Goal: Transaction & Acquisition: Purchase product/service

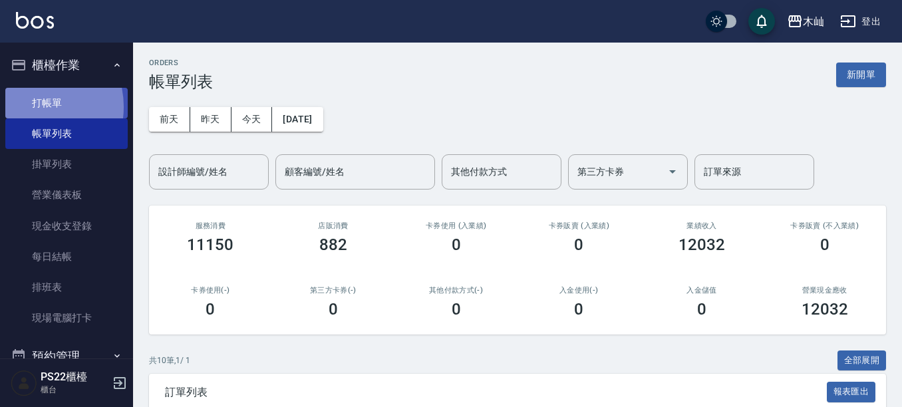
click at [33, 106] on link "打帳單" at bounding box center [66, 103] width 122 height 31
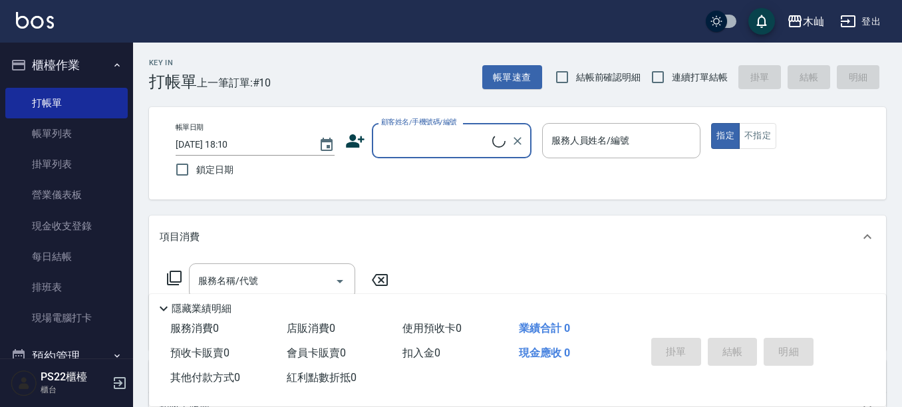
click at [423, 154] on div "顧客姓名/手機號碼/編號" at bounding box center [452, 140] width 160 height 35
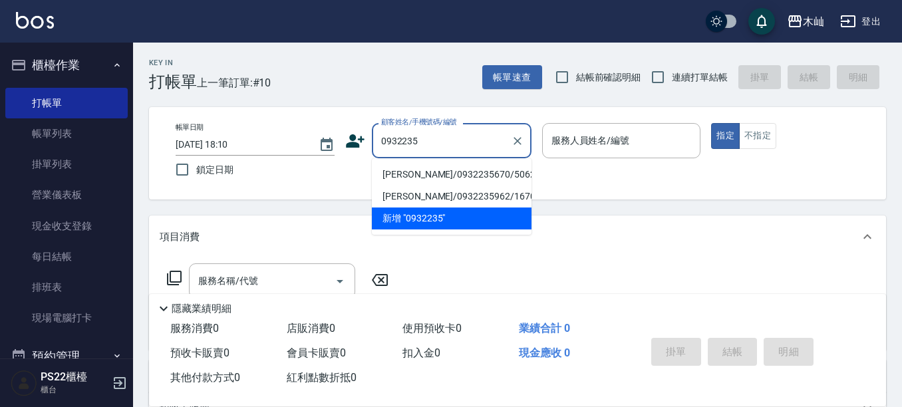
click at [420, 174] on li "[PERSON_NAME]/0932235670/506218" at bounding box center [452, 175] width 160 height 22
type input "[PERSON_NAME]/0932235670/506218"
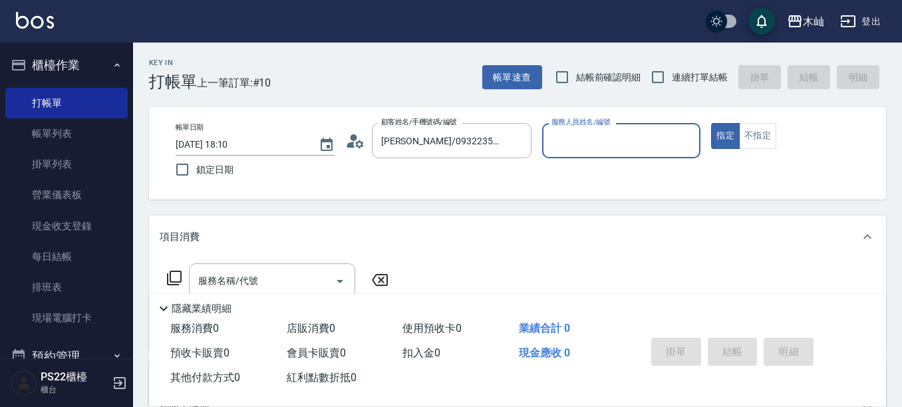
type input "小愛-10"
click at [267, 280] on input "服務名稱/代號" at bounding box center [262, 280] width 134 height 23
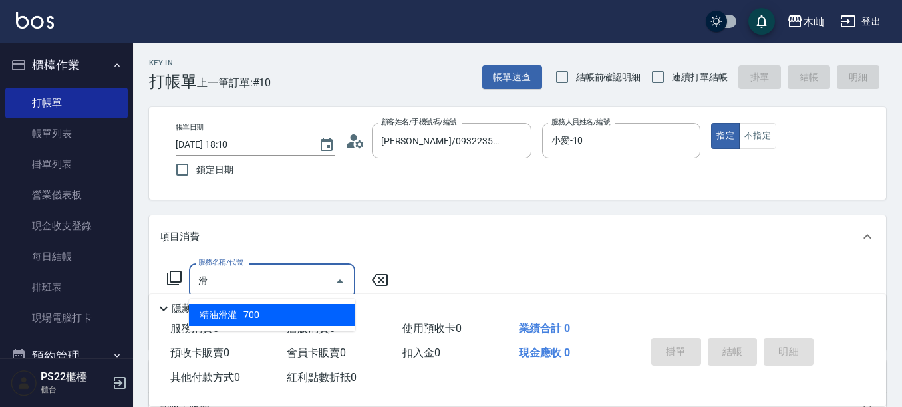
click at [259, 315] on span "精油滑灌 - 700" at bounding box center [272, 315] width 166 height 22
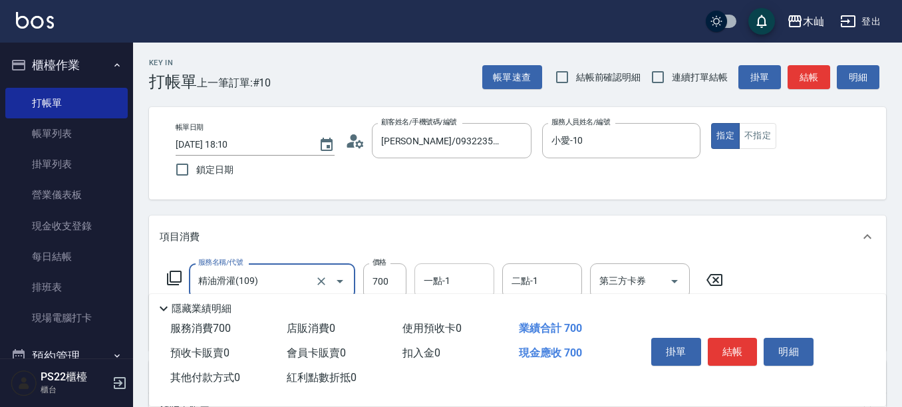
type input "精油滑灌(109)"
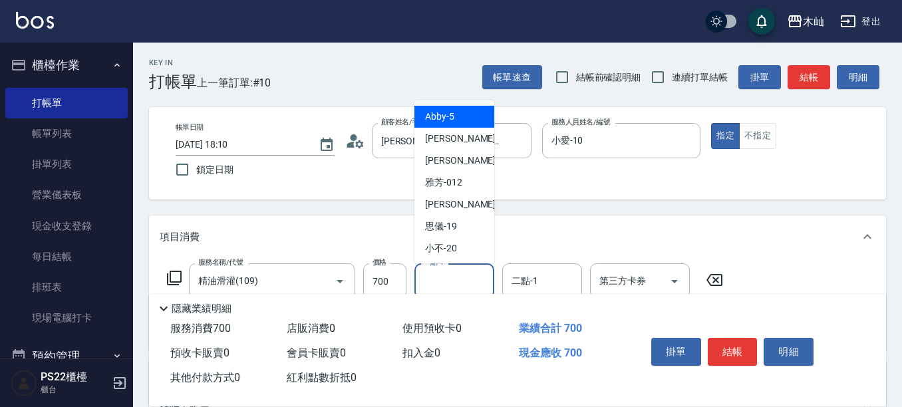
click at [450, 276] on input "一點-1" at bounding box center [455, 280] width 68 height 23
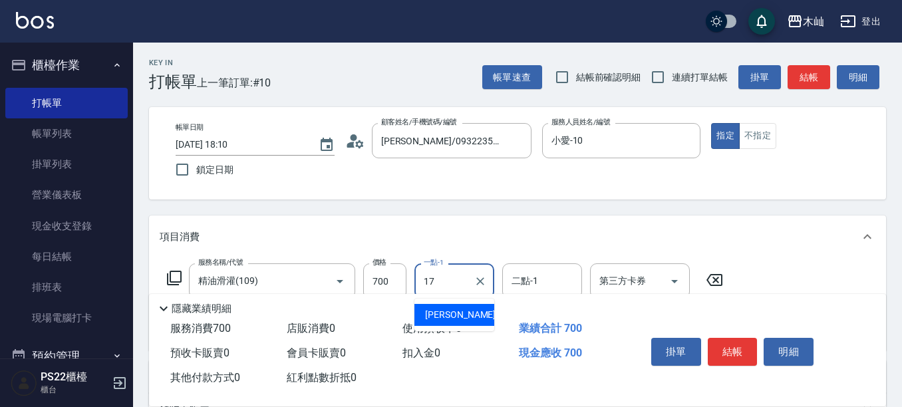
type input "[PERSON_NAME]-17"
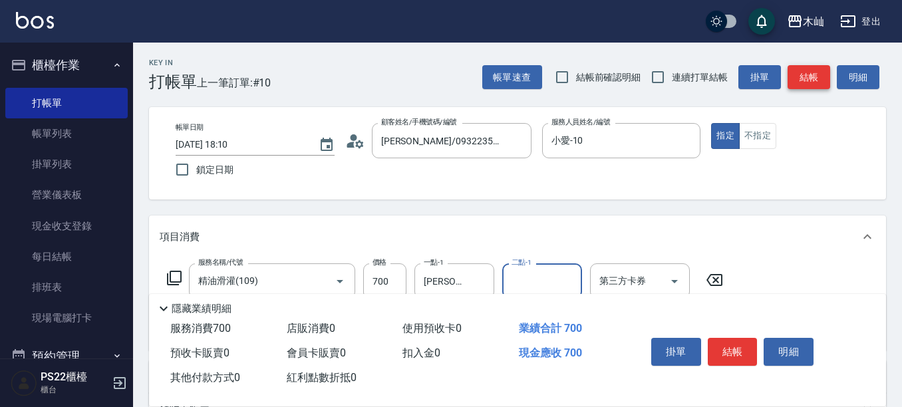
click at [817, 82] on button "結帳" at bounding box center [809, 77] width 43 height 25
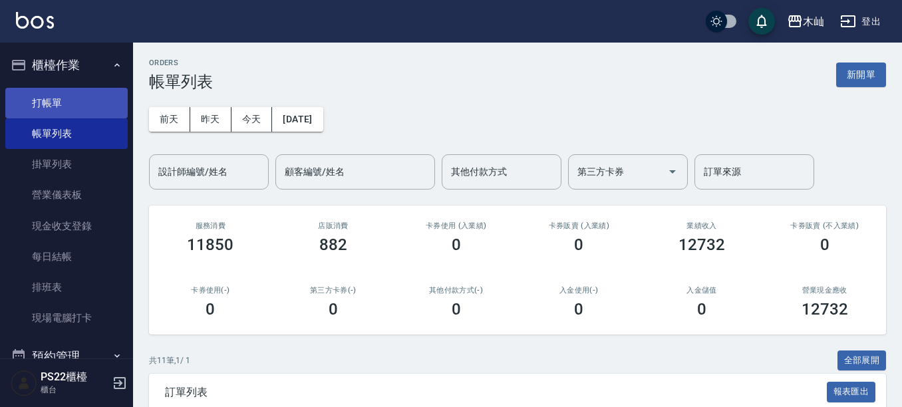
click at [102, 110] on link "打帳單" at bounding box center [66, 103] width 122 height 31
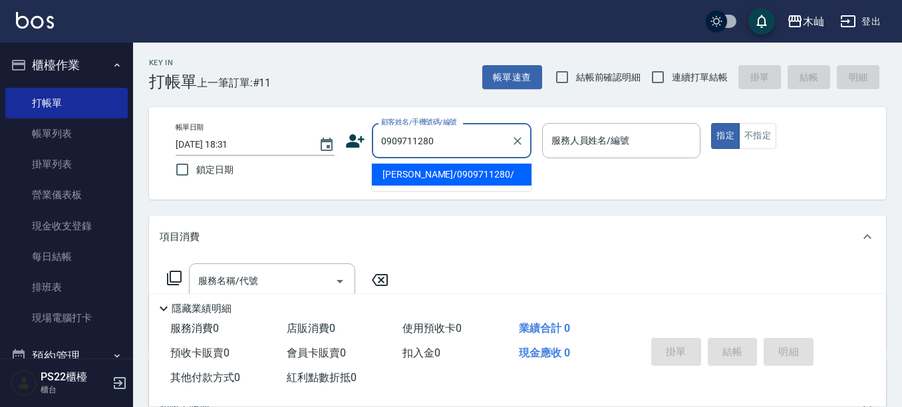
type input "[PERSON_NAME]/0909711280/"
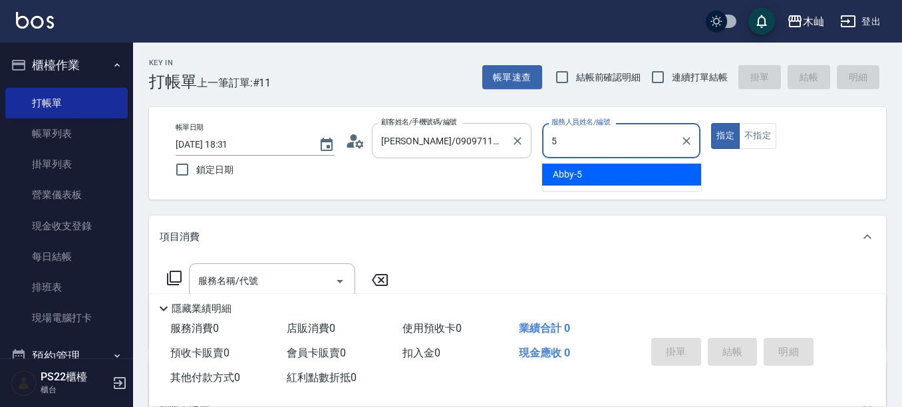
type input "Abby-5"
type button "true"
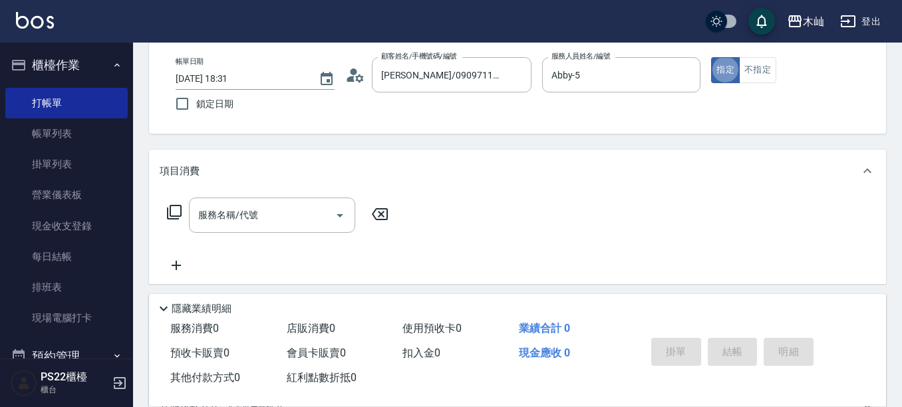
scroll to position [67, 0]
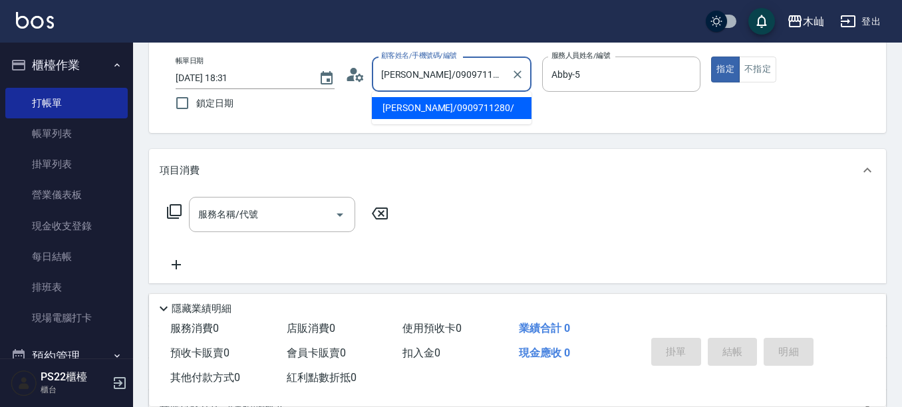
drag, startPoint x: 407, startPoint y: 76, endPoint x: 384, endPoint y: 79, distance: 22.8
click at [384, 79] on input "[PERSON_NAME]/0909711280/" at bounding box center [442, 74] width 128 height 23
click at [552, 147] on div "Key In 打帳單 上一筆訂單:#11 帳單速查 結帳前確認明細 連續打單結帳 掛單 結帳 明細 帳單日期 [DATE] 18:31 鎖定日期 顧客姓名/手…" at bounding box center [517, 279] width 769 height 606
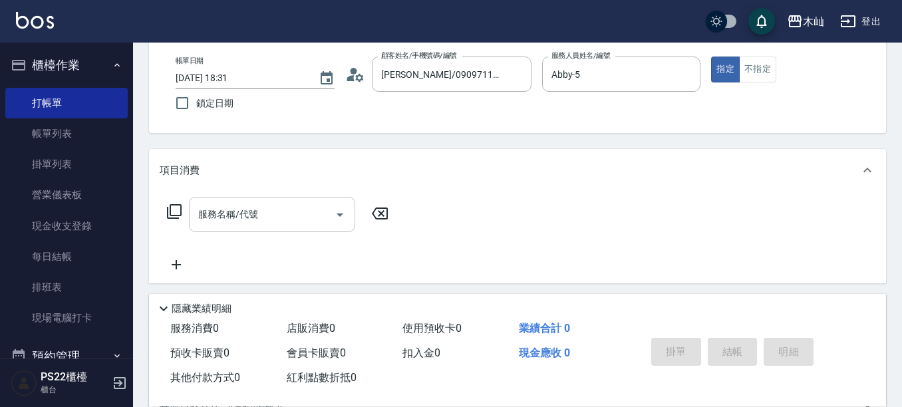
click at [278, 202] on div "服務名稱/代號" at bounding box center [272, 214] width 166 height 35
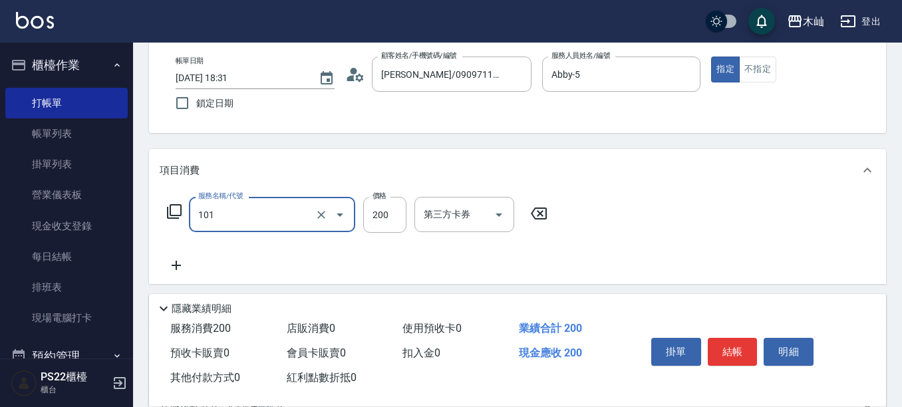
type input "洗髮(101)"
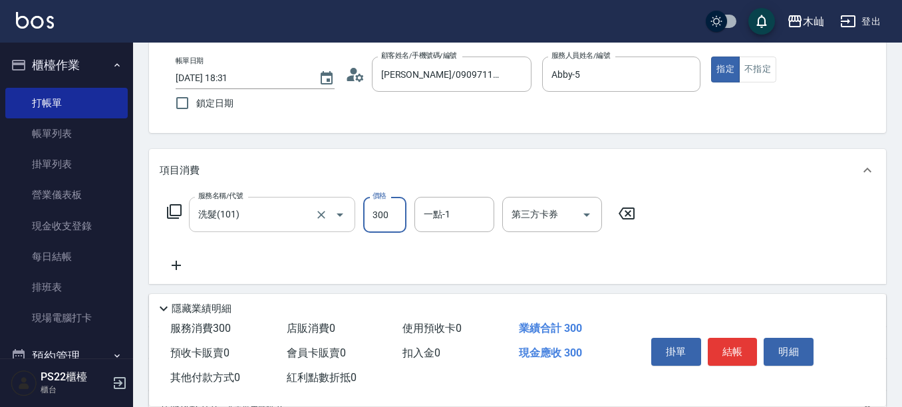
type input "300"
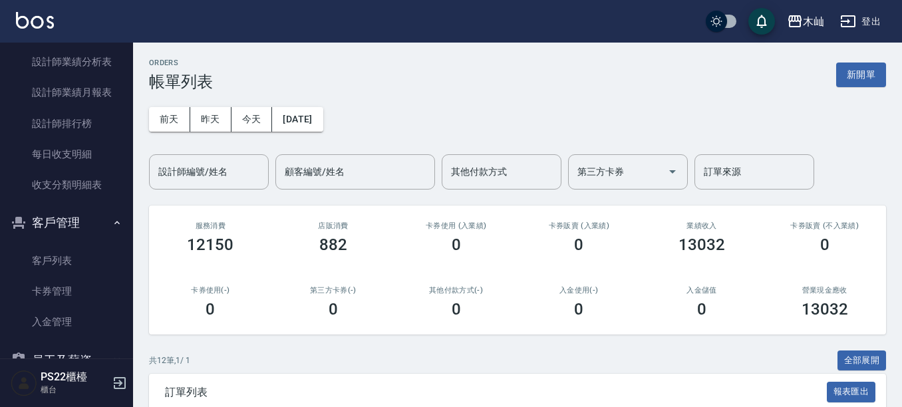
scroll to position [599, 0]
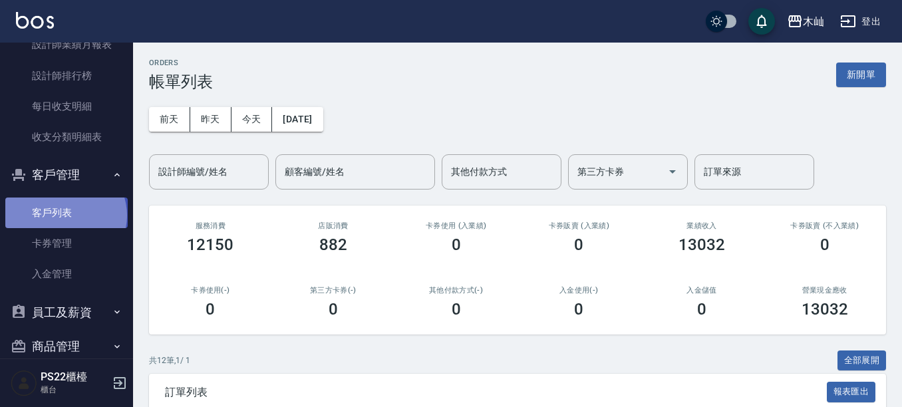
click at [65, 216] on link "客戶列表" at bounding box center [66, 213] width 122 height 31
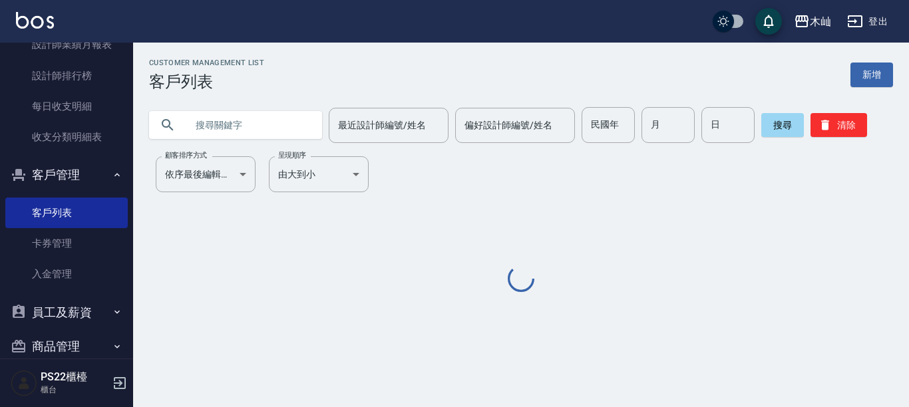
click at [280, 135] on input "text" at bounding box center [248, 125] width 125 height 36
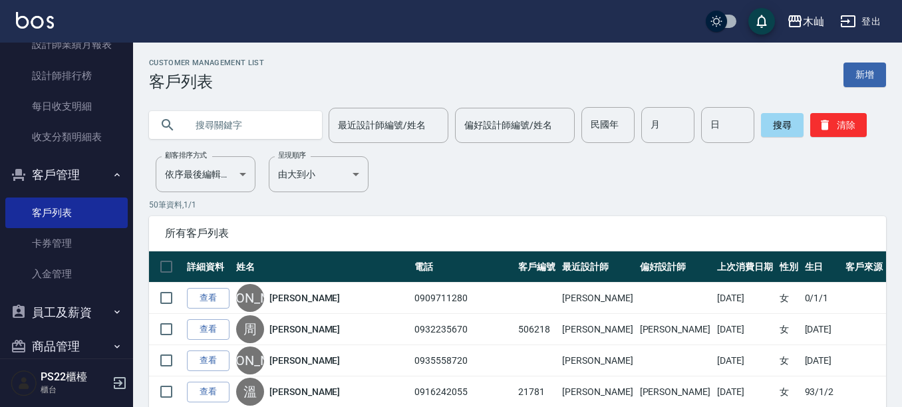
paste input "[PERSON_NAME]"
type input "[PERSON_NAME]"
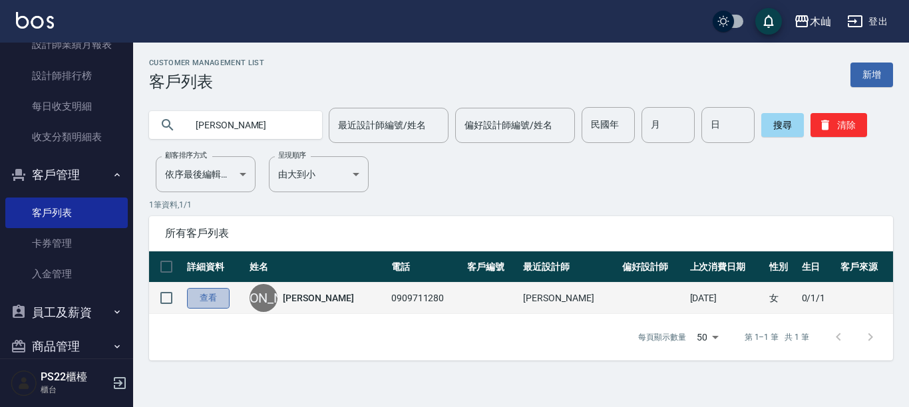
click at [202, 299] on link "查看" at bounding box center [208, 298] width 43 height 21
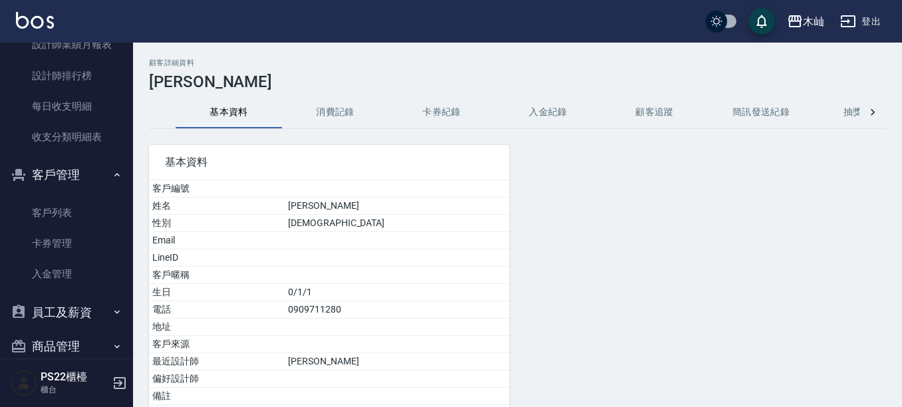
click at [331, 109] on button "消費記錄" at bounding box center [335, 112] width 106 height 32
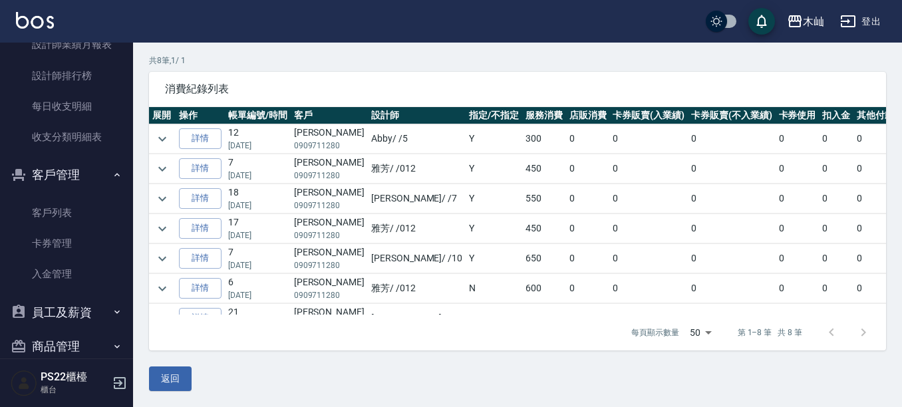
scroll to position [61, 0]
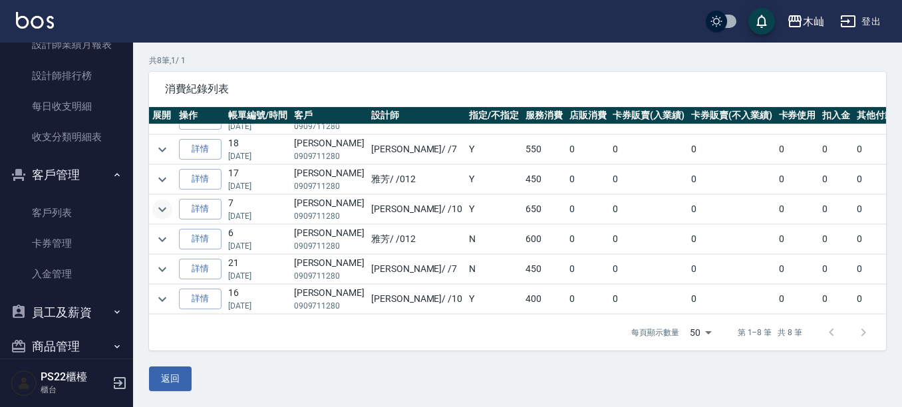
click at [166, 202] on icon "expand row" at bounding box center [162, 210] width 16 height 16
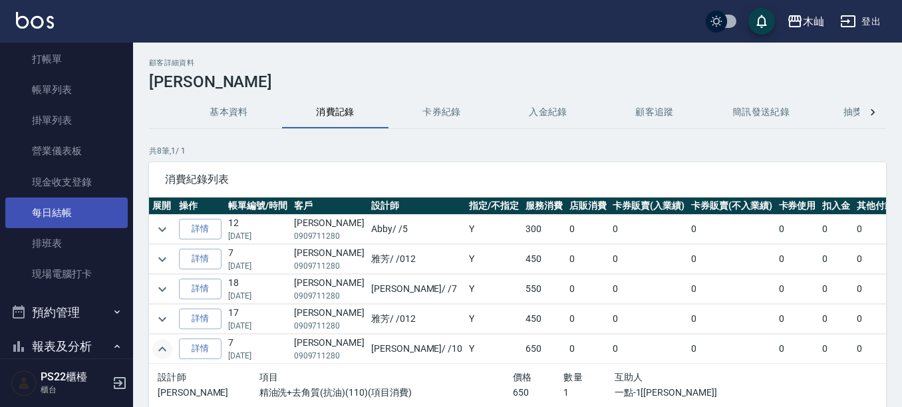
scroll to position [0, 0]
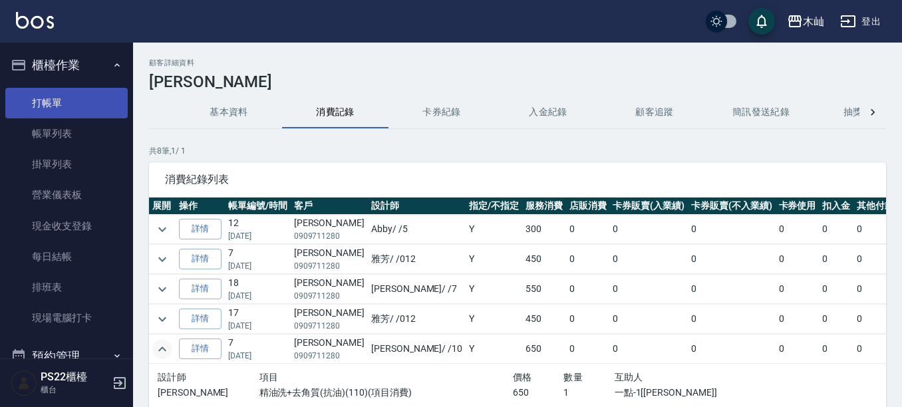
click at [74, 99] on link "打帳單" at bounding box center [66, 103] width 122 height 31
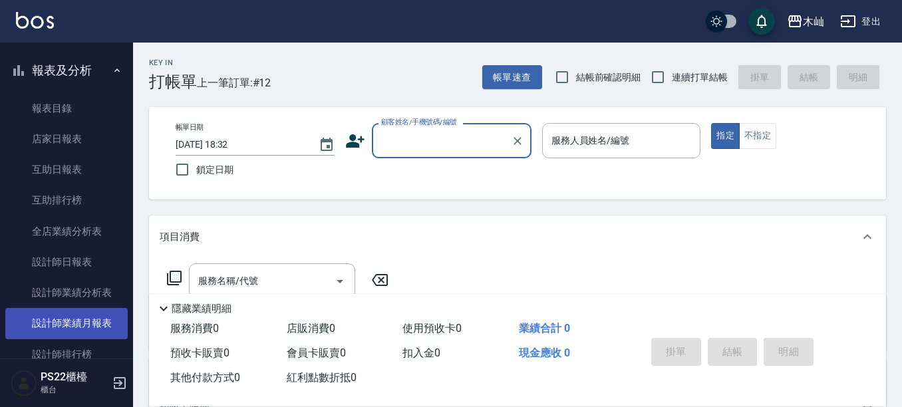
scroll to position [333, 0]
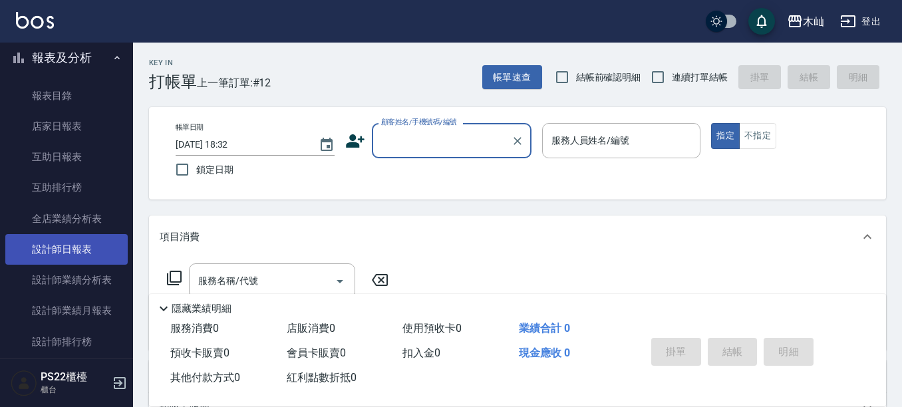
click at [75, 258] on link "設計師日報表" at bounding box center [66, 249] width 122 height 31
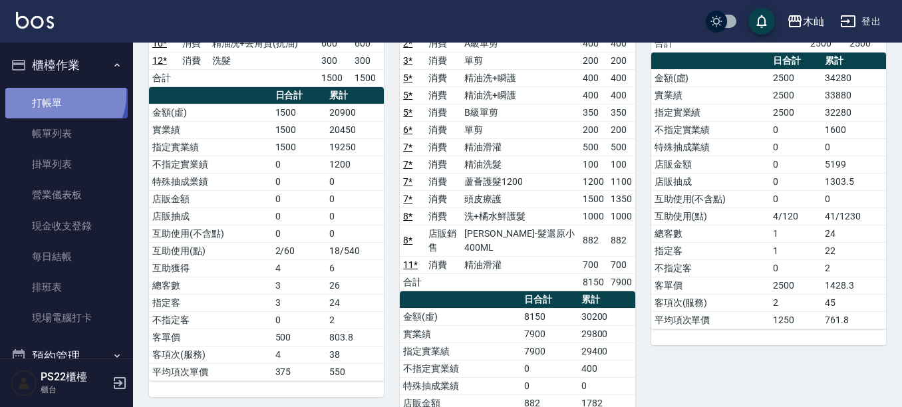
click at [62, 95] on link "打帳單" at bounding box center [66, 103] width 122 height 31
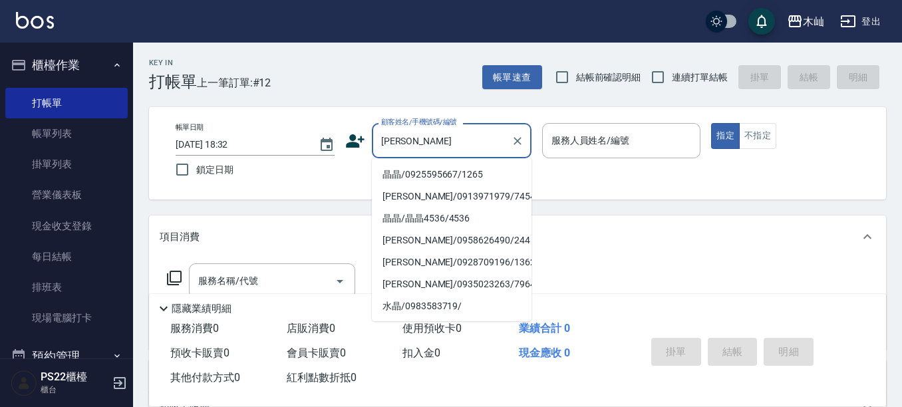
click at [423, 173] on li "晶晶/0925595667/1265" at bounding box center [452, 175] width 160 height 22
type input "晶晶/0925595667/1265"
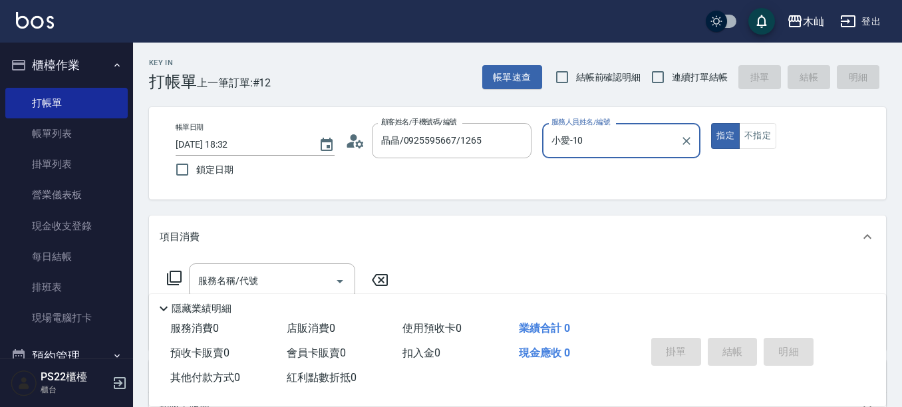
type input "小愛-10"
click at [240, 265] on div "服務名稱/代號" at bounding box center [272, 280] width 166 height 35
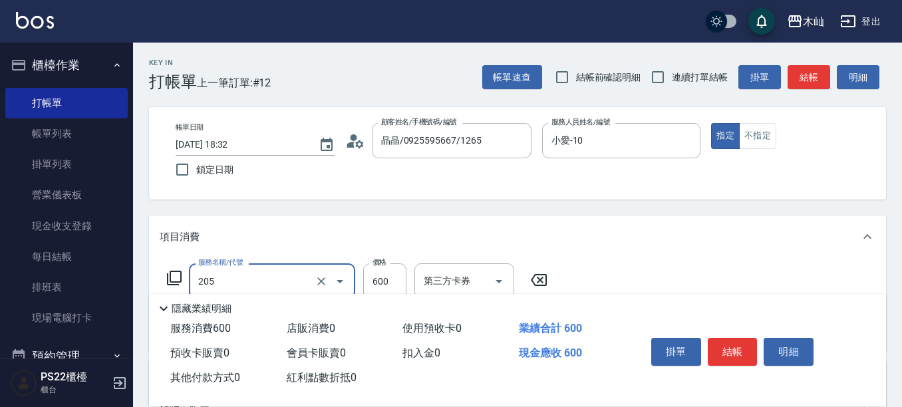
type input "A級洗剪(205)"
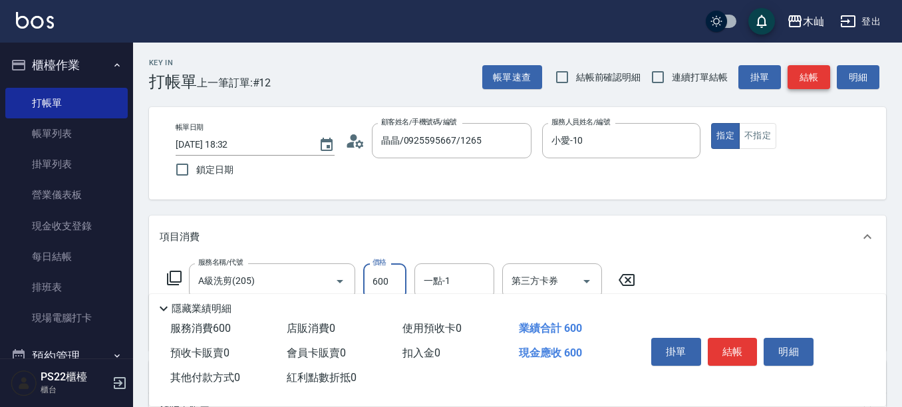
click at [814, 69] on button "結帳" at bounding box center [809, 77] width 43 height 25
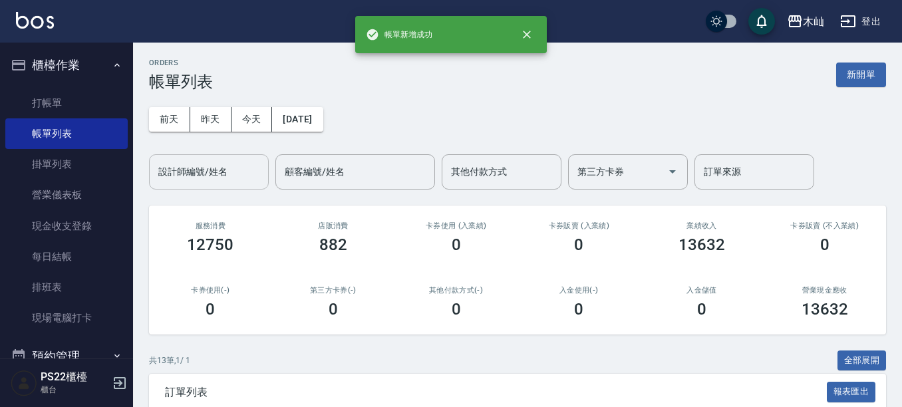
click at [215, 175] on input "設計師編號/姓名" at bounding box center [209, 171] width 108 height 23
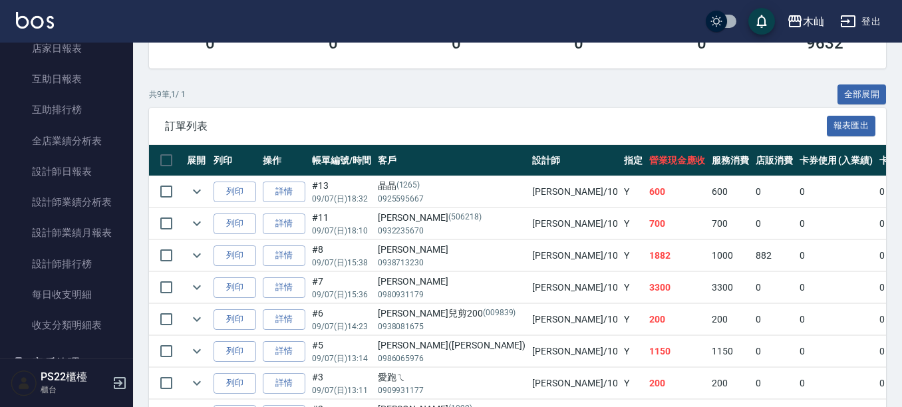
scroll to position [466, 0]
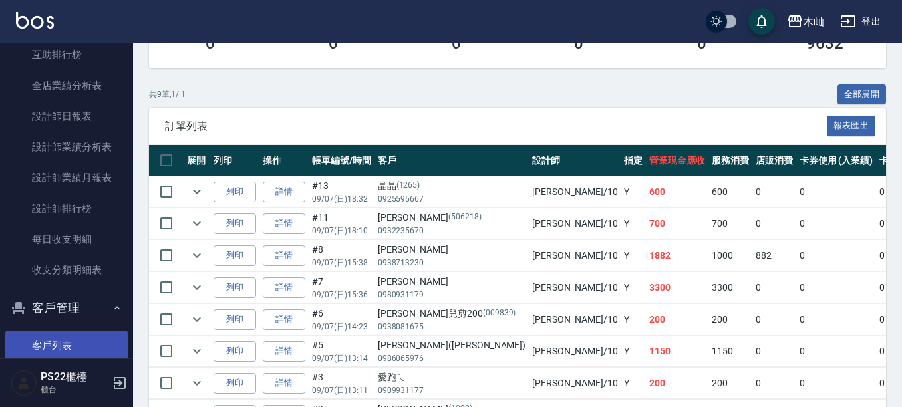
type input "小愛-10"
click at [73, 340] on link "客戶列表" at bounding box center [66, 346] width 122 height 31
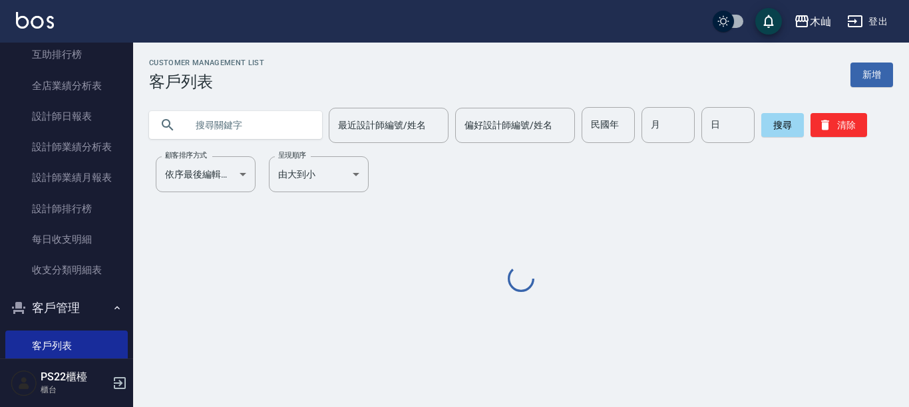
click at [216, 132] on input "text" at bounding box center [248, 125] width 125 height 36
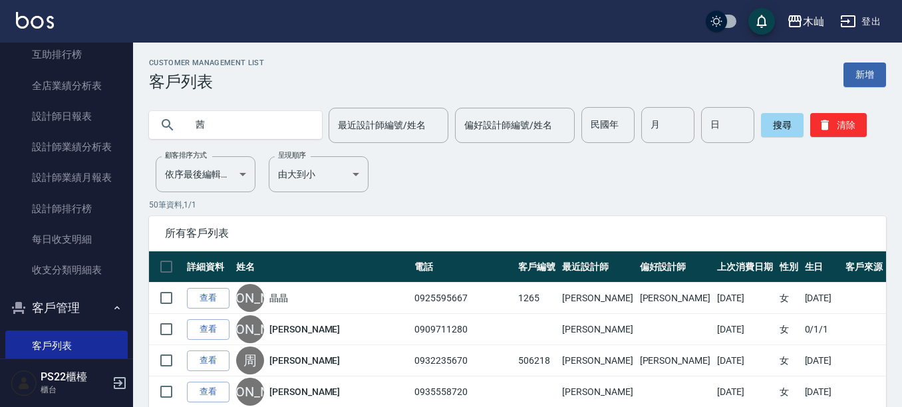
type input "茜"
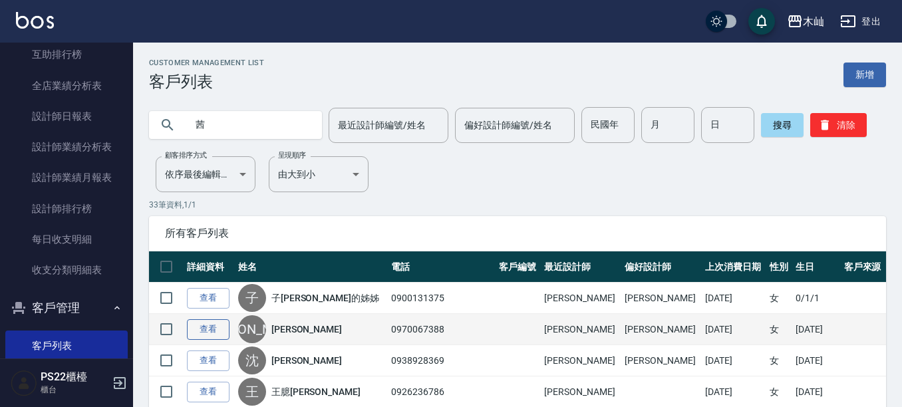
click at [202, 337] on link "查看" at bounding box center [208, 329] width 43 height 21
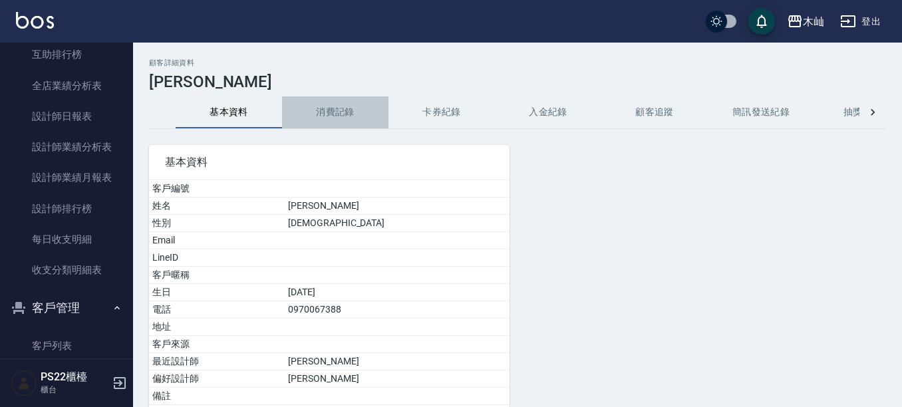
click at [329, 108] on button "消費記錄" at bounding box center [335, 112] width 106 height 32
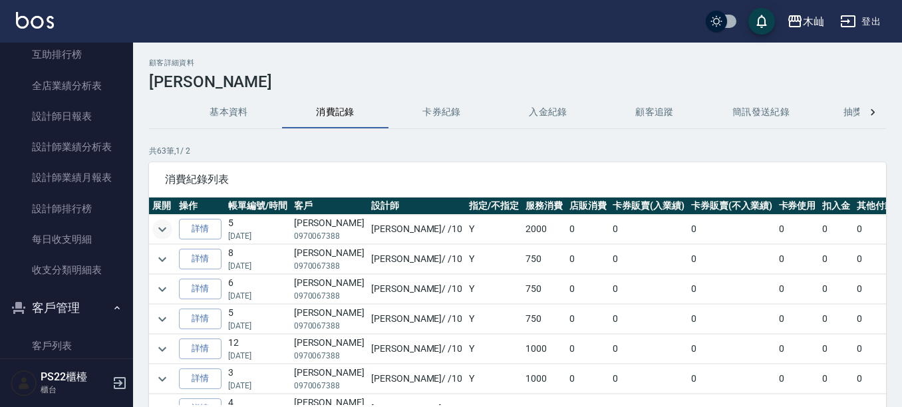
click at [158, 231] on icon "expand row" at bounding box center [162, 230] width 16 height 16
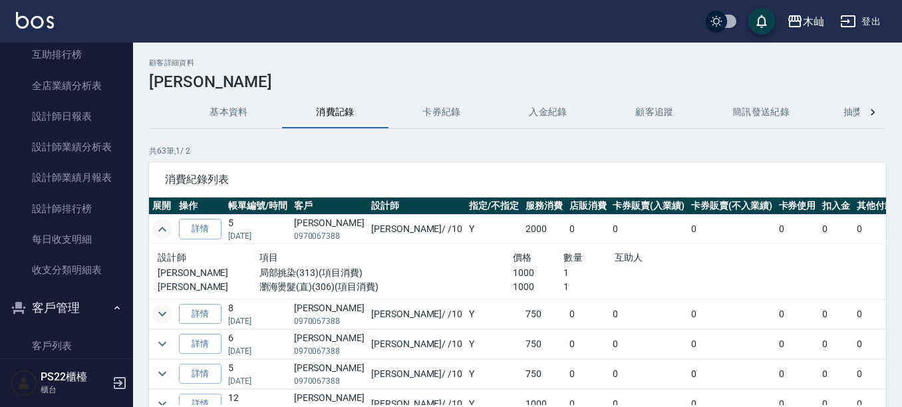
click at [164, 320] on icon "expand row" at bounding box center [162, 314] width 16 height 16
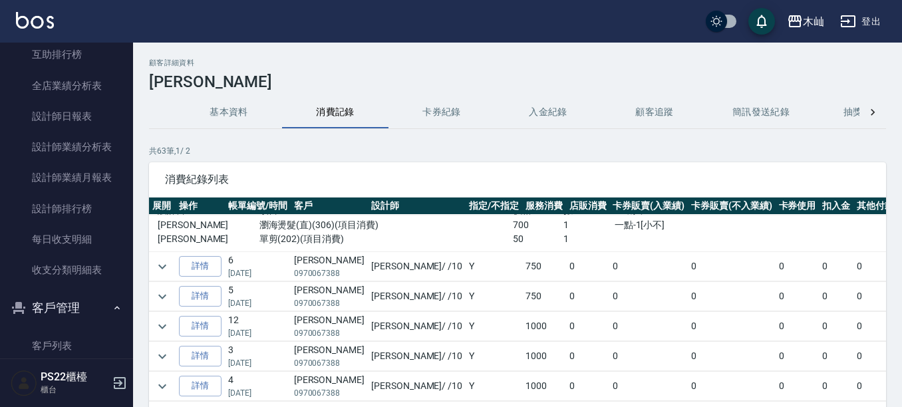
scroll to position [133, 0]
click at [164, 321] on icon "expand row" at bounding box center [162, 326] width 16 height 16
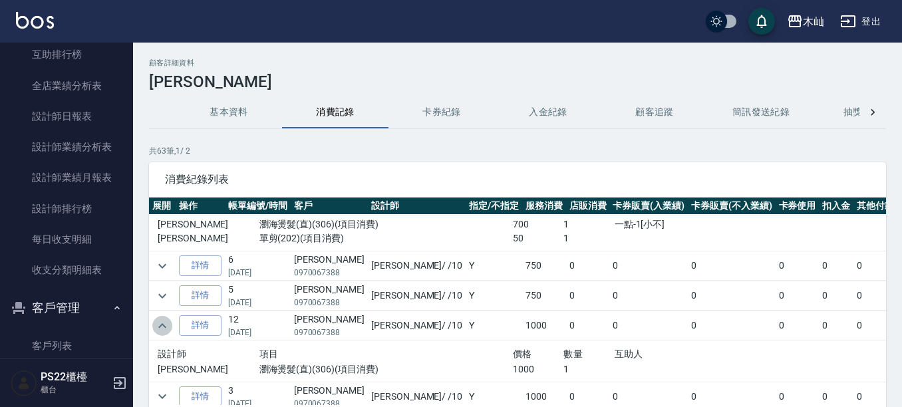
click at [164, 321] on icon "expand row" at bounding box center [162, 326] width 16 height 16
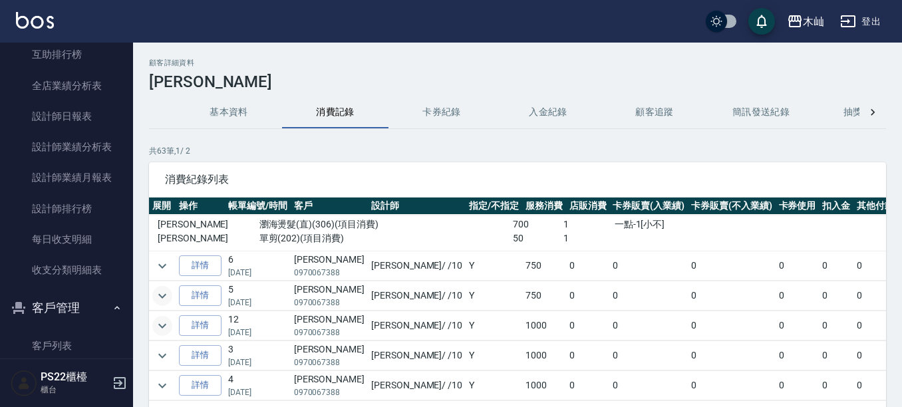
click at [164, 301] on icon "expand row" at bounding box center [162, 296] width 16 height 16
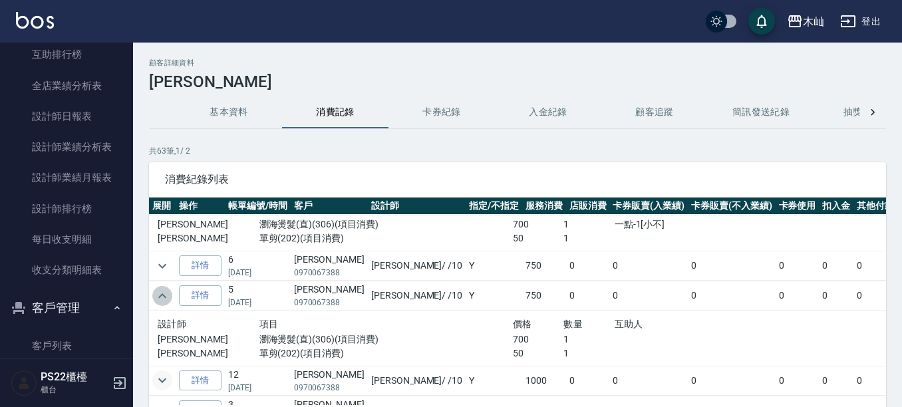
click at [164, 301] on icon "expand row" at bounding box center [162, 296] width 16 height 16
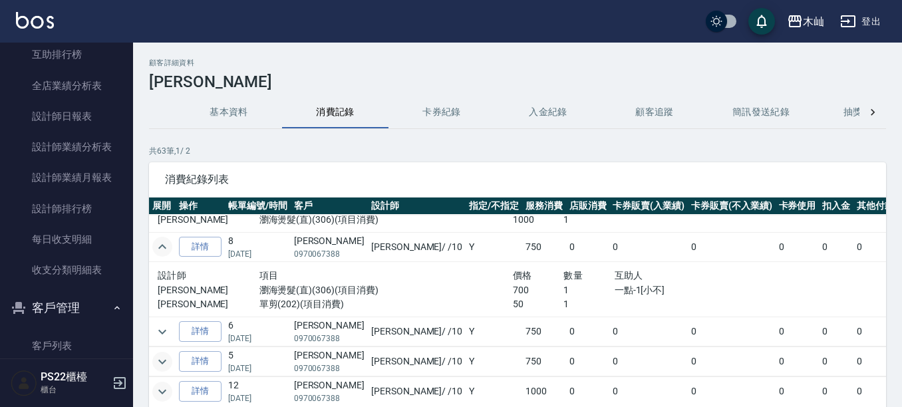
scroll to position [67, 0]
click at [166, 242] on icon "expand row" at bounding box center [162, 248] width 16 height 16
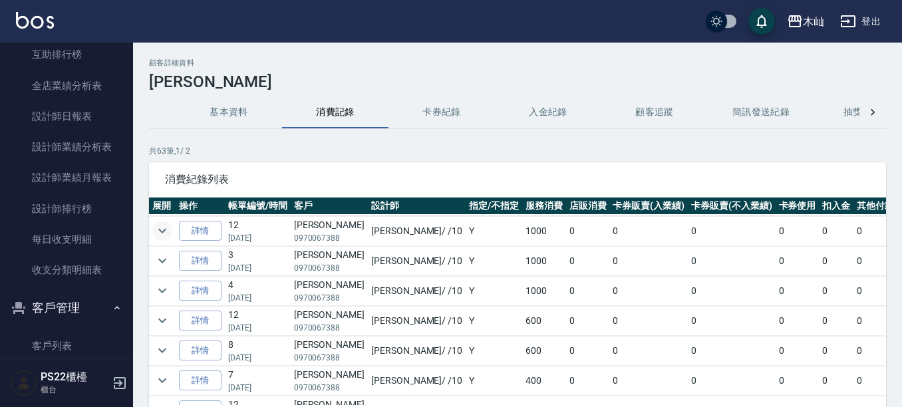
scroll to position [200, 0]
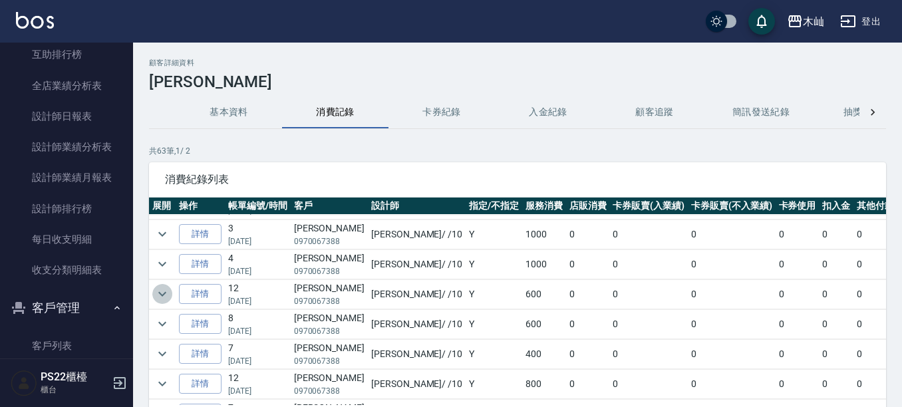
click at [158, 299] on icon "expand row" at bounding box center [162, 294] width 16 height 16
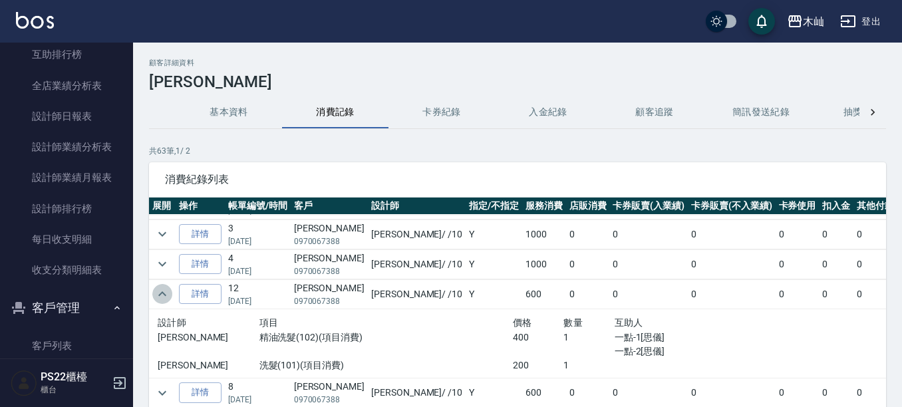
click at [158, 299] on icon "expand row" at bounding box center [162, 294] width 16 height 16
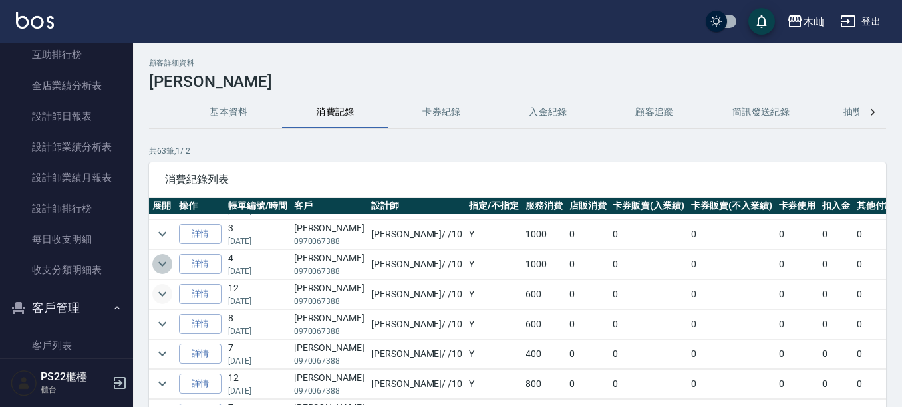
click at [169, 265] on icon "expand row" at bounding box center [162, 264] width 16 height 16
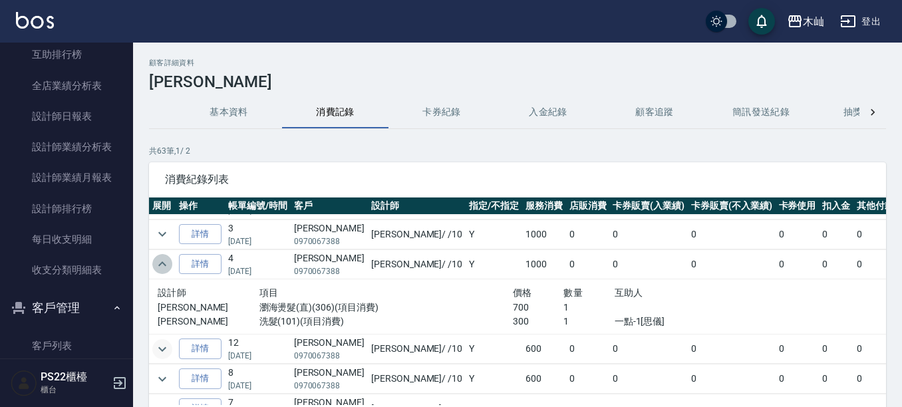
click at [169, 265] on icon "expand row" at bounding box center [162, 264] width 16 height 16
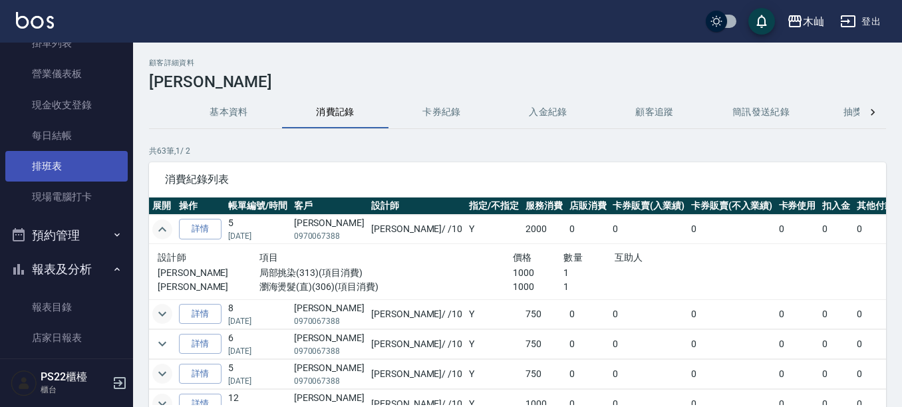
scroll to position [0, 0]
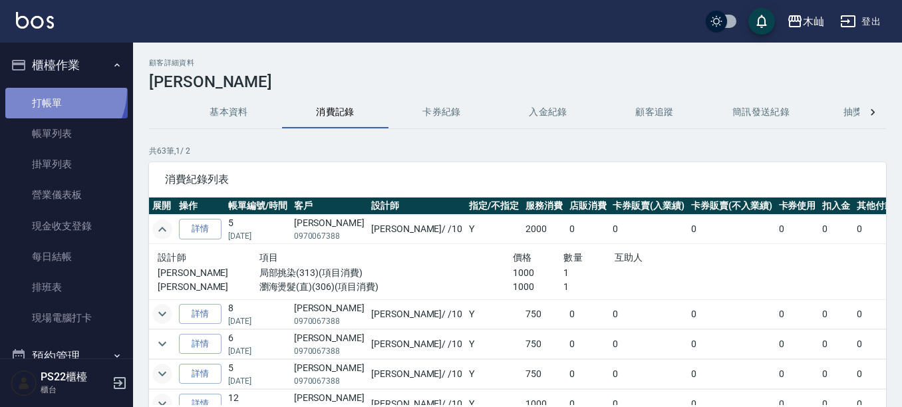
click at [48, 89] on link "打帳單" at bounding box center [66, 103] width 122 height 31
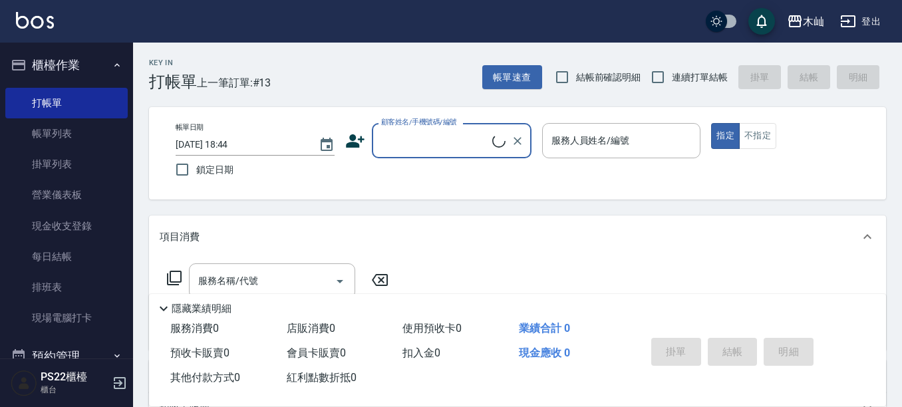
click at [394, 142] on input "顧客姓名/手機號碼/編號" at bounding box center [435, 140] width 114 height 23
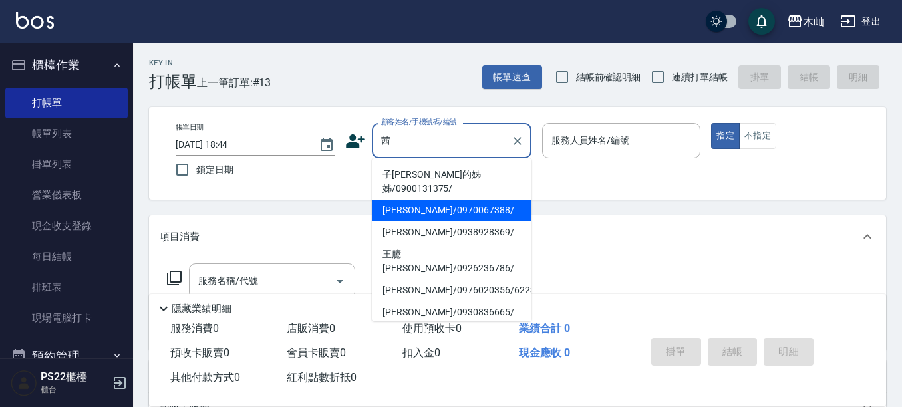
click at [429, 205] on li "[PERSON_NAME]/0970067388/" at bounding box center [452, 211] width 160 height 22
type input "[PERSON_NAME]/0970067388/"
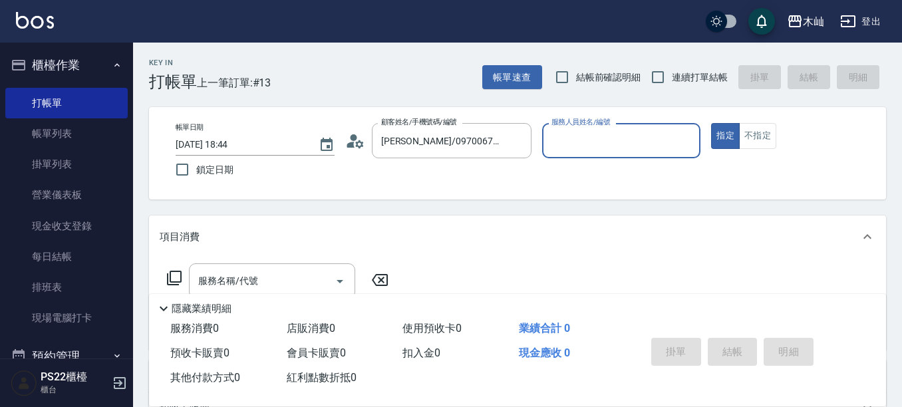
type input "小愛-10"
click at [226, 269] on div "服務名稱/代號 服務名稱/代號" at bounding box center [272, 280] width 166 height 35
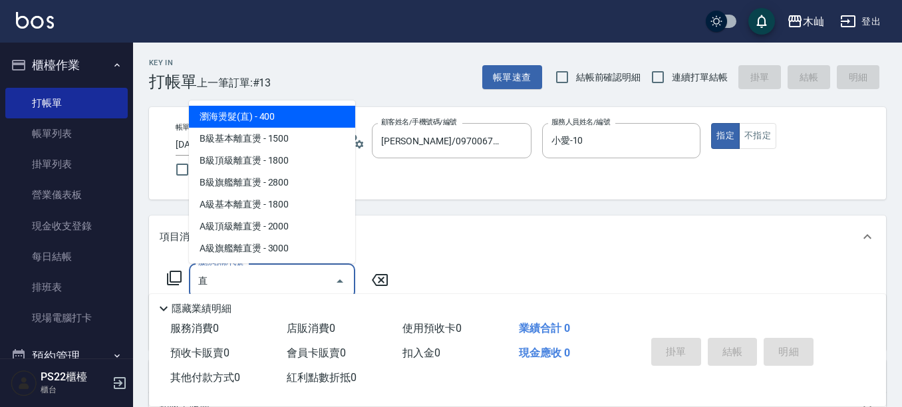
click at [296, 114] on span "瀏海燙髮(直) - 400" at bounding box center [272, 117] width 166 height 22
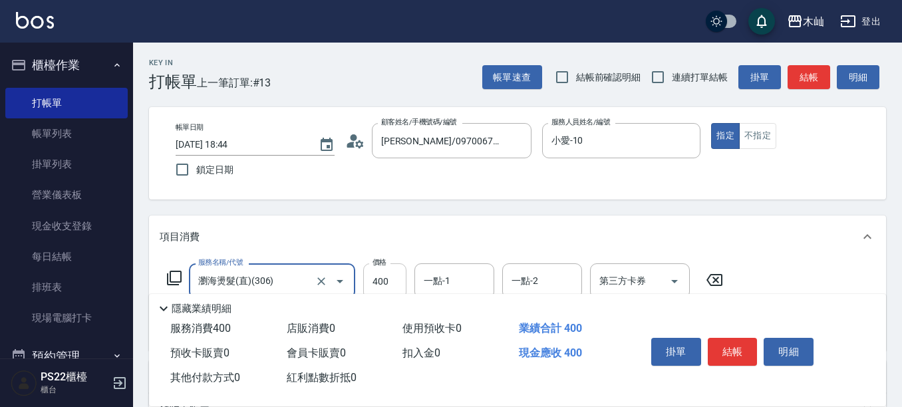
type input "瀏海燙髮(直)(306)"
click at [384, 277] on input "400" at bounding box center [384, 281] width 43 height 36
type input "1000"
click at [738, 351] on button "結帳" at bounding box center [733, 352] width 50 height 28
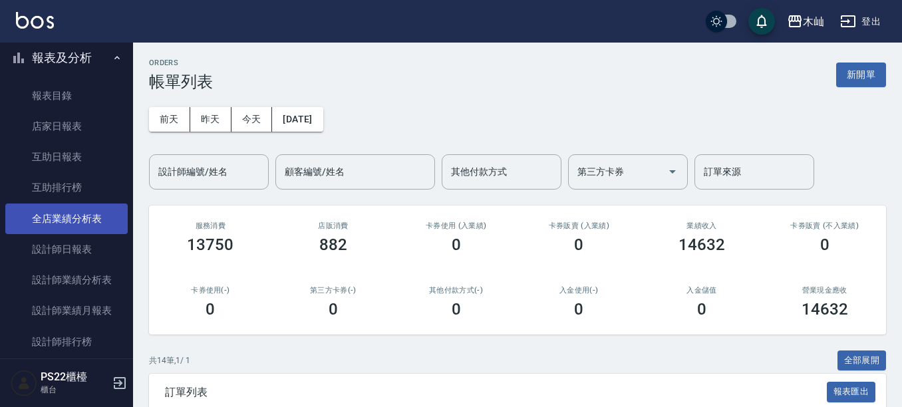
scroll to position [399, 0]
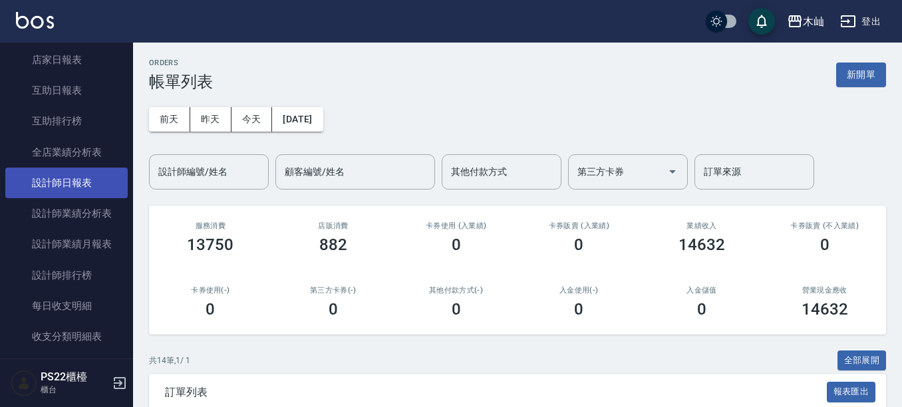
click at [92, 188] on link "設計師日報表" at bounding box center [66, 183] width 122 height 31
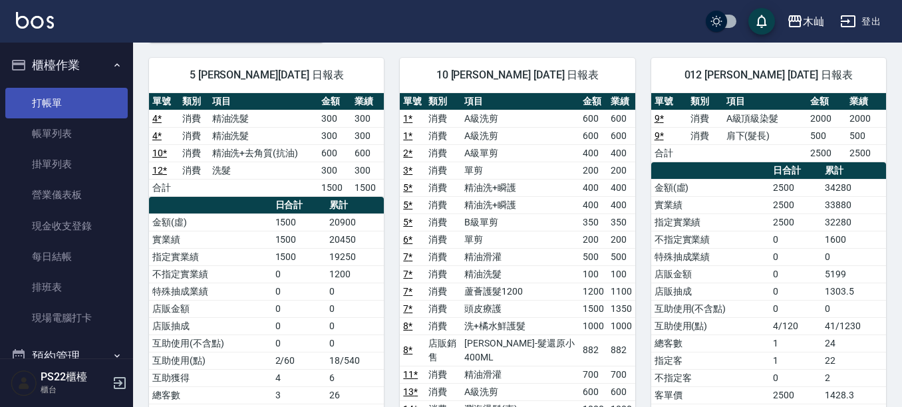
scroll to position [67, 0]
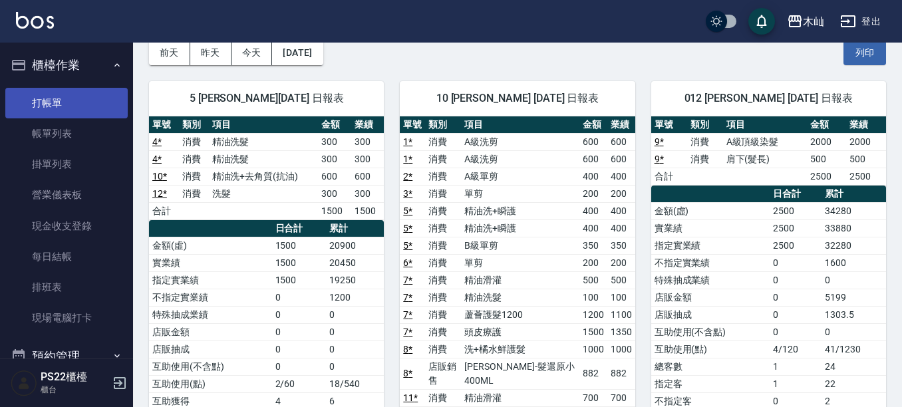
click at [21, 100] on link "打帳單" at bounding box center [66, 103] width 122 height 31
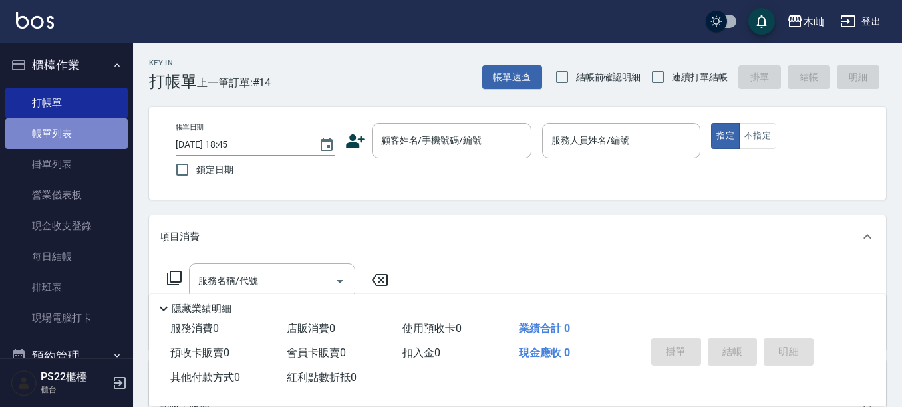
click at [75, 128] on link "帳單列表" at bounding box center [66, 133] width 122 height 31
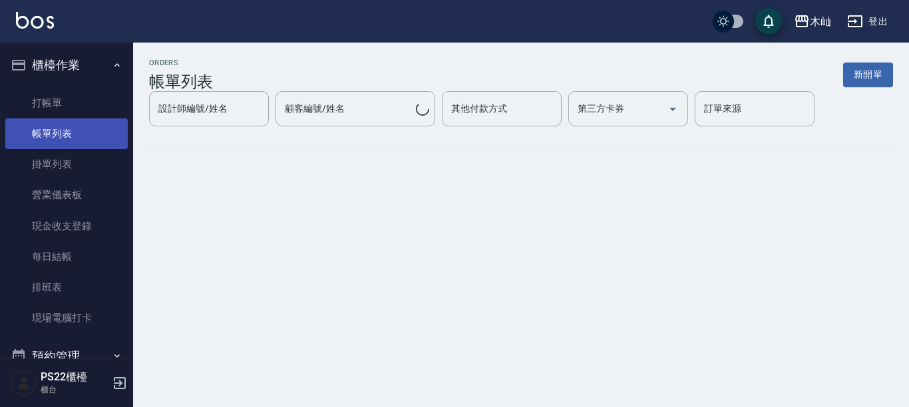
click at [74, 140] on link "帳單列表" at bounding box center [66, 133] width 122 height 31
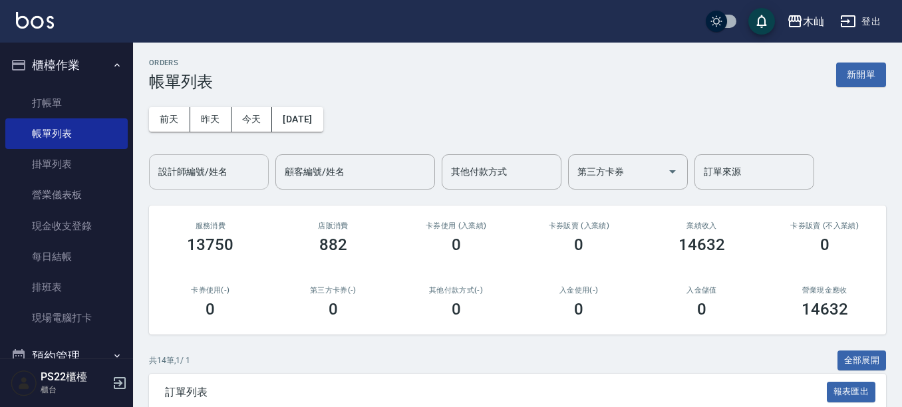
click at [206, 164] on div "設計師編號/姓名 設計師編號/姓名" at bounding box center [209, 171] width 120 height 35
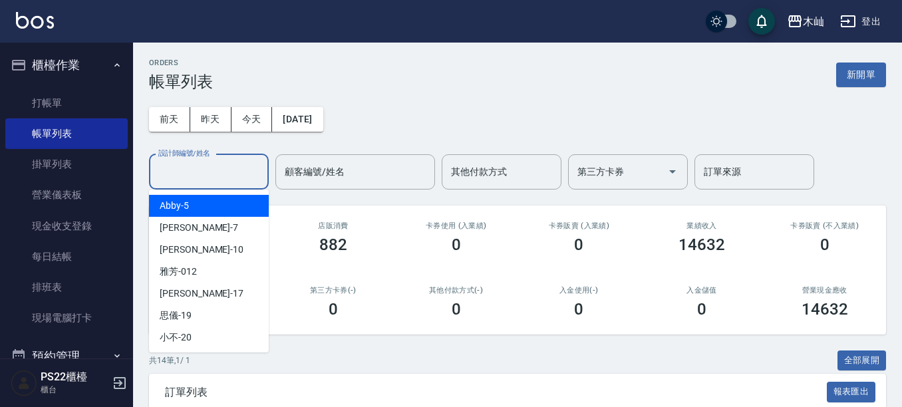
click at [232, 206] on div "Abby -5" at bounding box center [209, 206] width 120 height 22
type input "Abby-5"
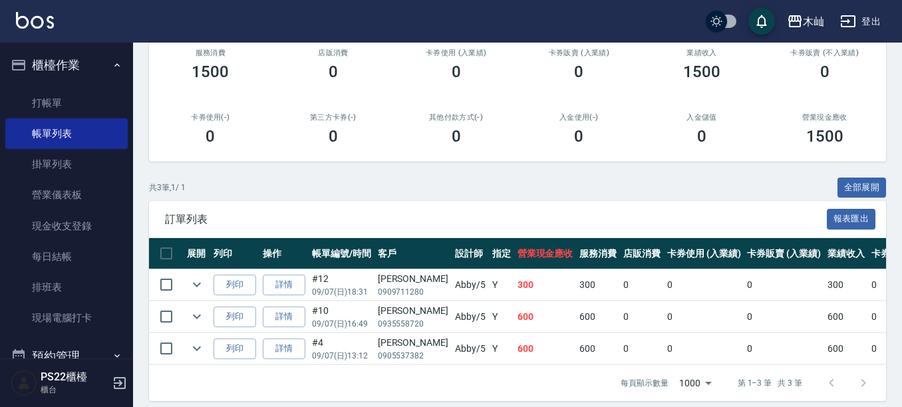
scroll to position [194, 0]
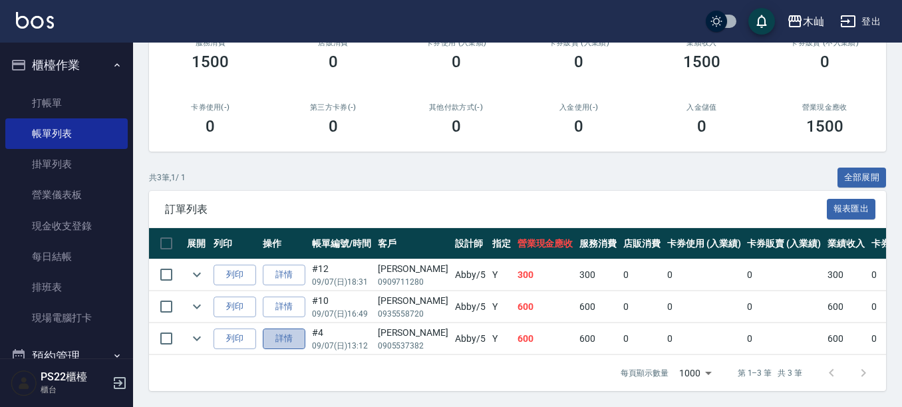
click at [281, 331] on link "詳情" at bounding box center [284, 339] width 43 height 21
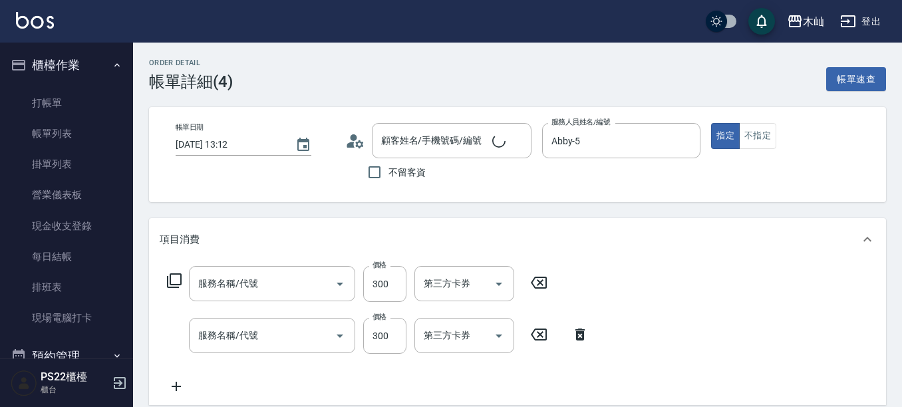
type input "[DATE] 13:12"
type input "Abby-5"
type input "精油洗髮(102)"
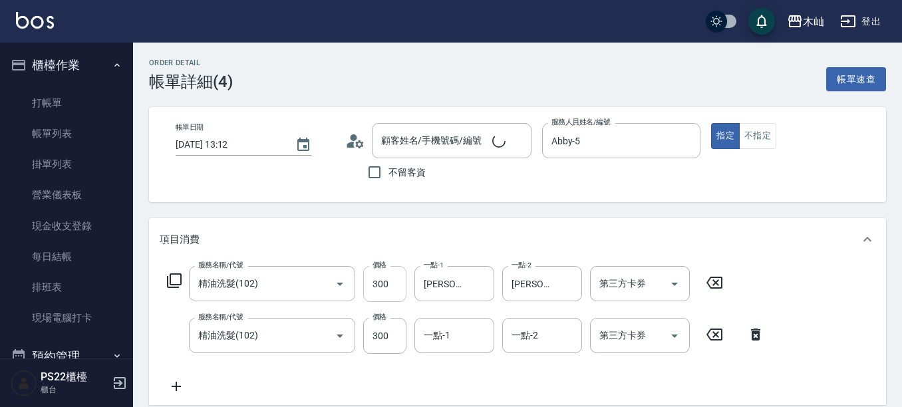
click at [386, 283] on input "300" at bounding box center [384, 284] width 43 height 36
type input "[PERSON_NAME]/0905537382/"
type input "400"
click at [392, 346] on input "300" at bounding box center [384, 336] width 43 height 36
type input "400"
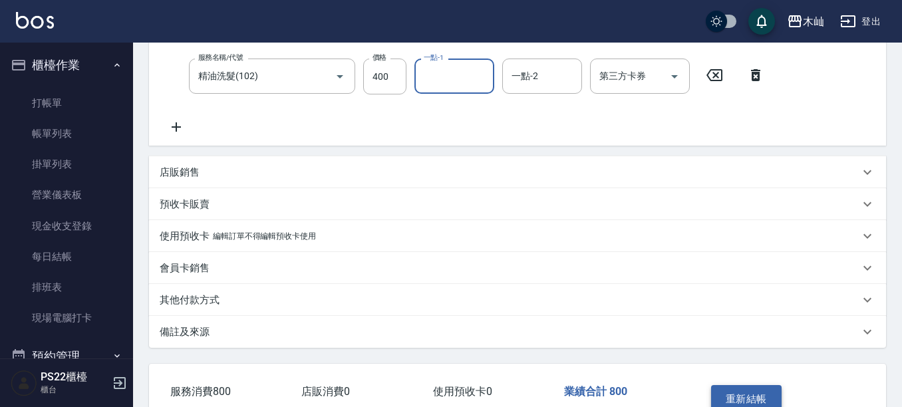
scroll to position [344, 0]
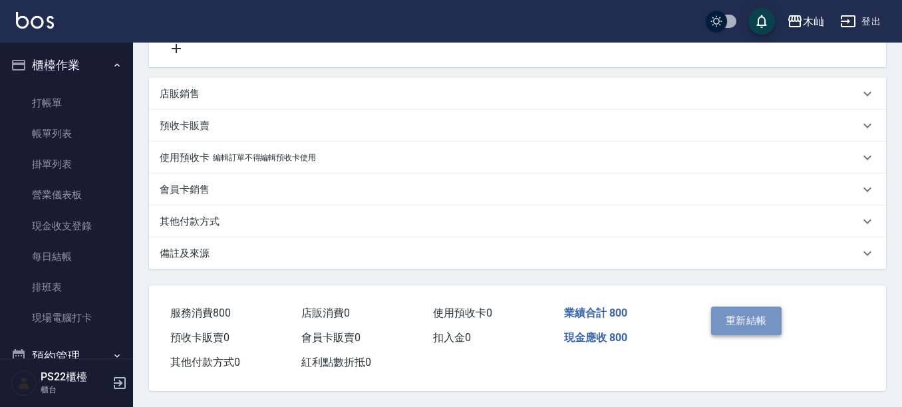
click at [768, 314] on button "重新結帳" at bounding box center [746, 321] width 71 height 28
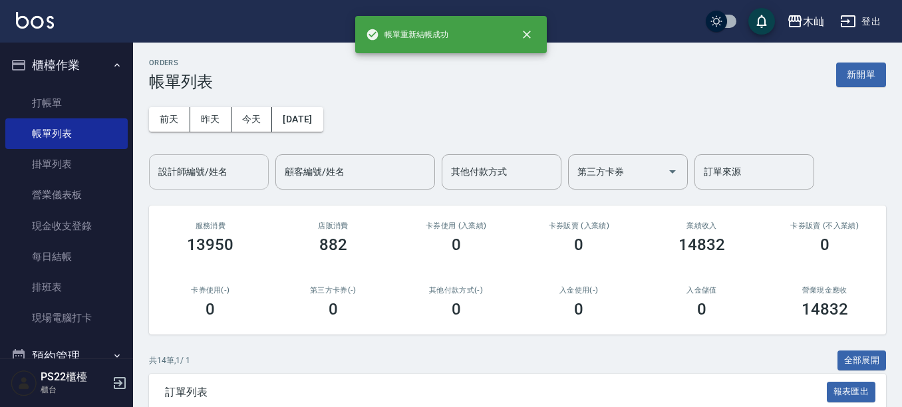
click at [184, 172] on input "設計師編號/姓名" at bounding box center [209, 171] width 108 height 23
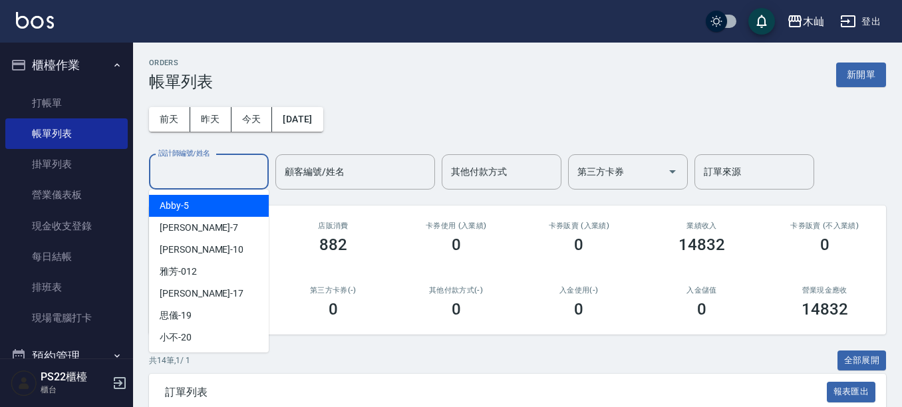
click at [201, 212] on div "Abby -5" at bounding box center [209, 206] width 120 height 22
type input "Abby-5"
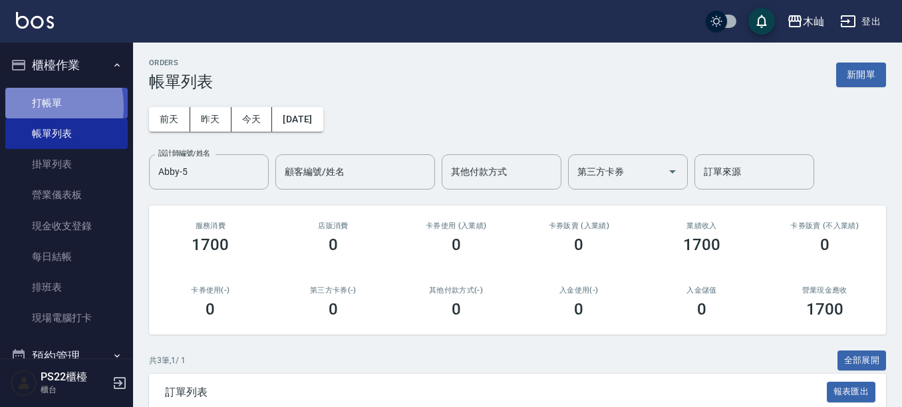
click at [37, 106] on link "打帳單" at bounding box center [66, 103] width 122 height 31
